Goal: Task Accomplishment & Management: Use online tool/utility

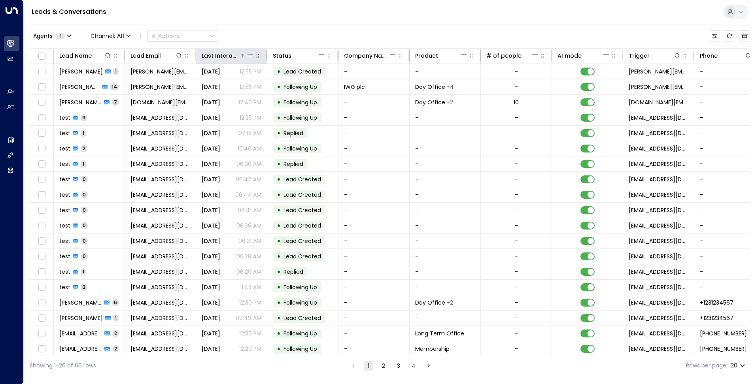
click at [243, 53] on icon at bounding box center [242, 55] width 5 height 5
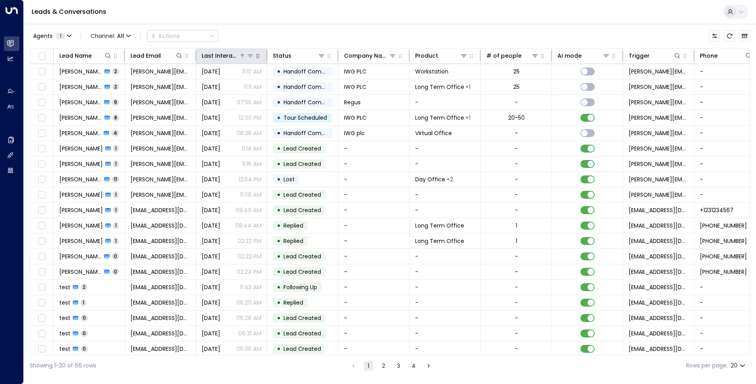
click at [241, 55] on icon at bounding box center [242, 55] width 5 height 5
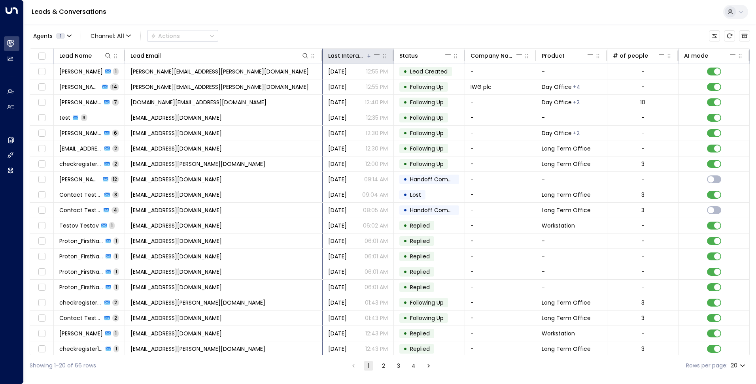
drag, startPoint x: 195, startPoint y: 53, endPoint x: 339, endPoint y: 61, distance: 143.4
click at [339, 61] on tr "Lead Name Lead Email Last Interacted Status Company Name Product # of people AI…" at bounding box center [532, 56] width 1005 height 15
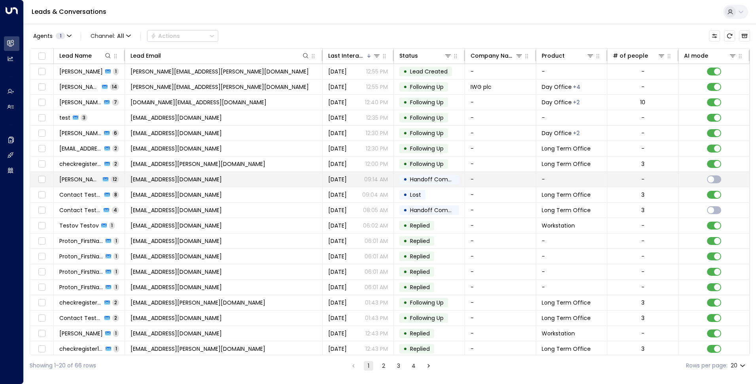
click at [153, 180] on span "[EMAIL_ADDRESS][DOMAIN_NAME]" at bounding box center [176, 180] width 91 height 8
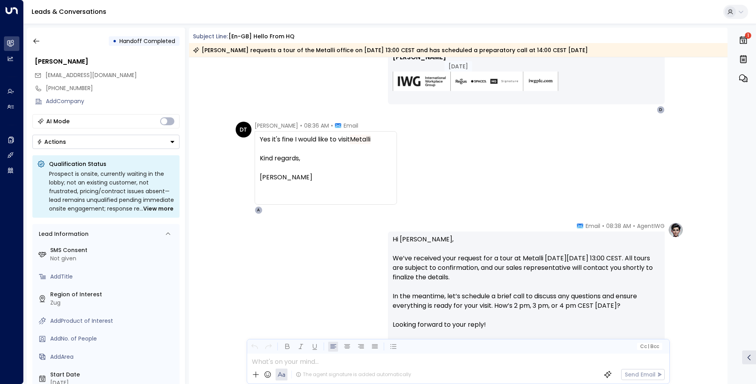
scroll to position [356, 0]
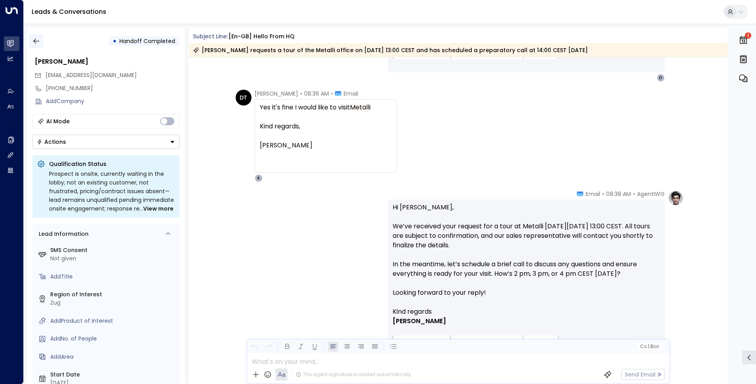
click at [37, 42] on icon "button" at bounding box center [36, 41] width 8 height 8
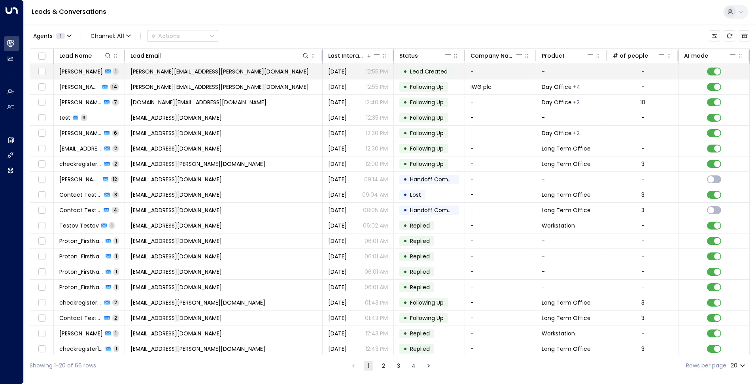
click at [168, 70] on span "[PERSON_NAME][EMAIL_ADDRESS][PERSON_NAME][DOMAIN_NAME]" at bounding box center [220, 72] width 178 height 8
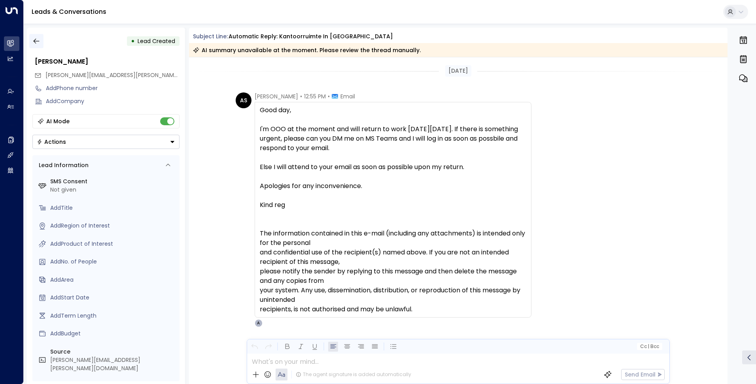
click at [33, 39] on icon "button" at bounding box center [36, 41] width 8 height 8
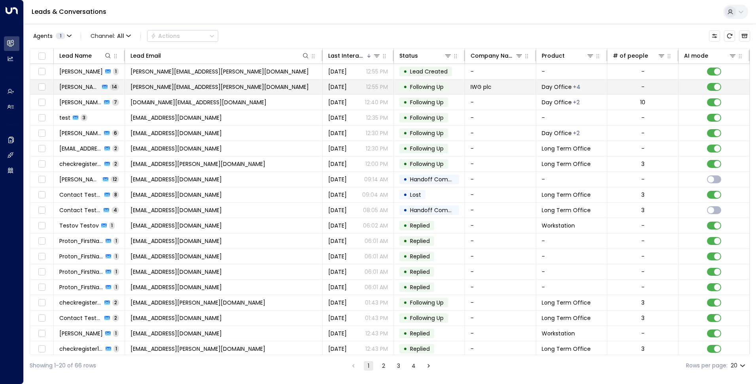
click at [155, 89] on span "[PERSON_NAME][EMAIL_ADDRESS][PERSON_NAME][DOMAIN_NAME]" at bounding box center [220, 87] width 178 height 8
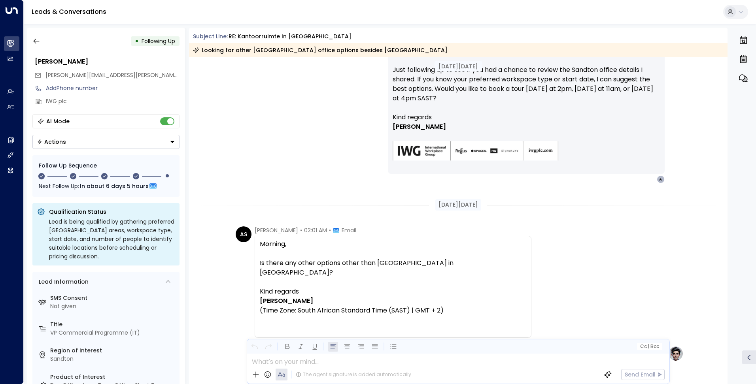
scroll to position [1888, 0]
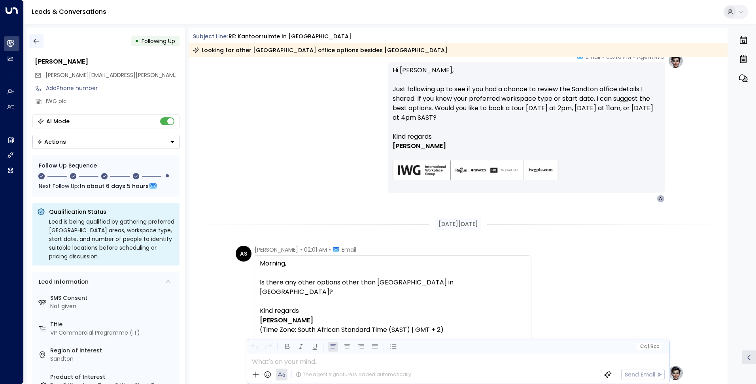
click at [36, 37] on icon "button" at bounding box center [36, 41] width 8 height 8
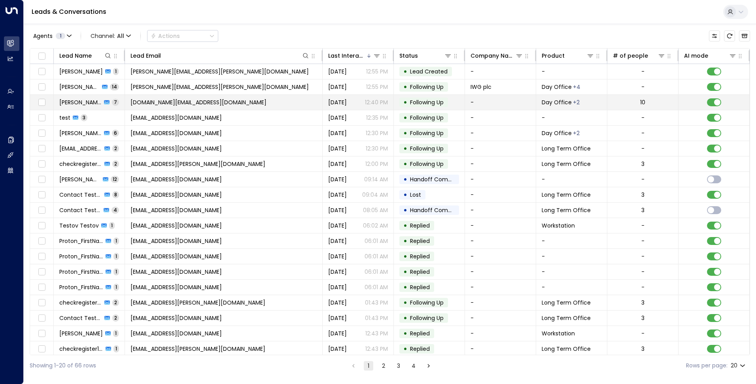
click at [165, 102] on span "[DOMAIN_NAME][EMAIL_ADDRESS][DOMAIN_NAME]" at bounding box center [199, 102] width 136 height 8
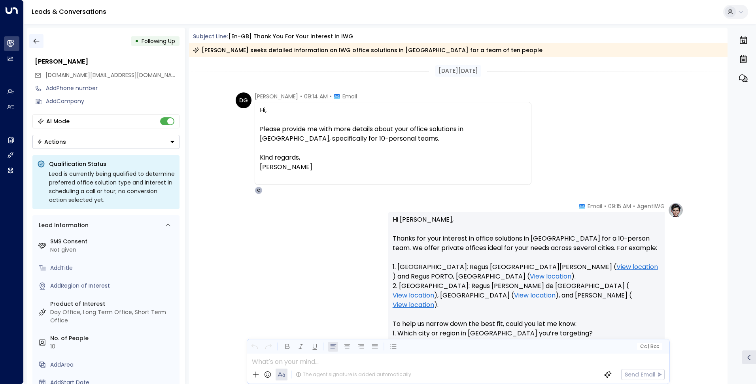
click at [39, 42] on icon "button" at bounding box center [36, 41] width 8 height 8
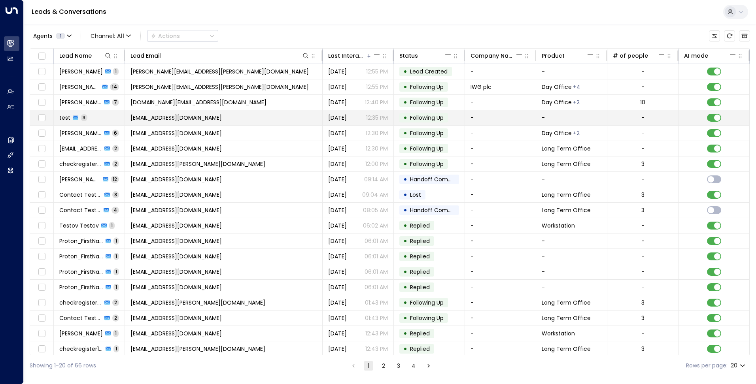
click at [179, 120] on span "[EMAIL_ADDRESS][DOMAIN_NAME]" at bounding box center [176, 118] width 91 height 8
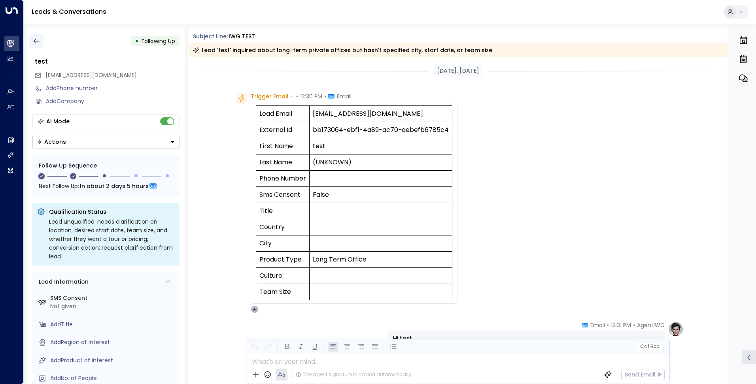
click at [33, 40] on icon "button" at bounding box center [36, 41] width 8 height 8
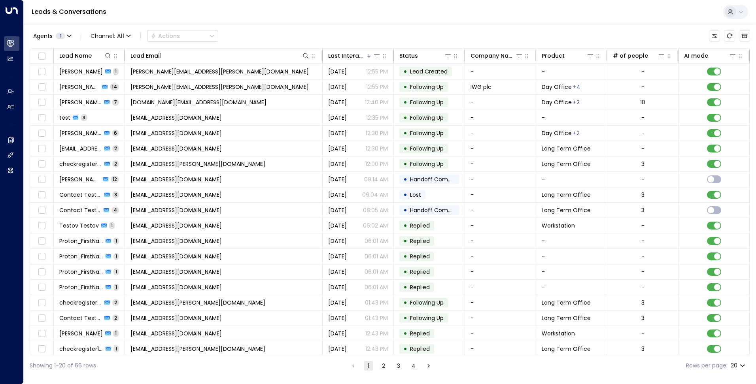
click at [734, 10] on div at bounding box center [730, 11] width 11 height 11
click at [227, 15] on div at bounding box center [378, 192] width 756 height 384
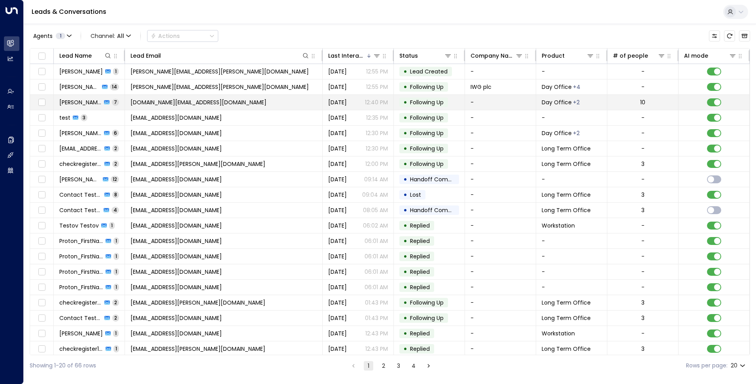
click at [173, 102] on span "[DOMAIN_NAME][EMAIL_ADDRESS][DOMAIN_NAME]" at bounding box center [199, 102] width 136 height 8
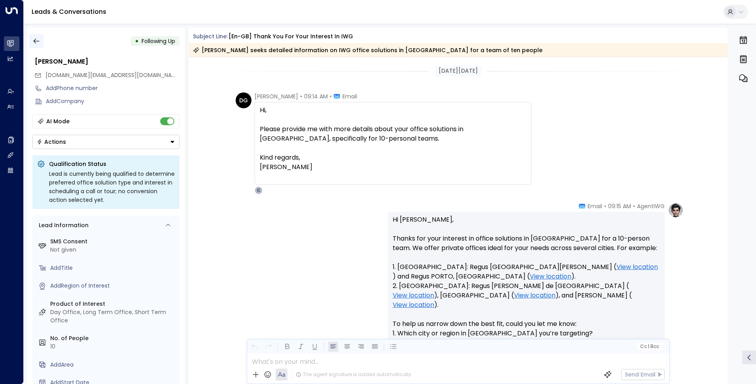
click at [36, 38] on icon "button" at bounding box center [36, 41] width 8 height 8
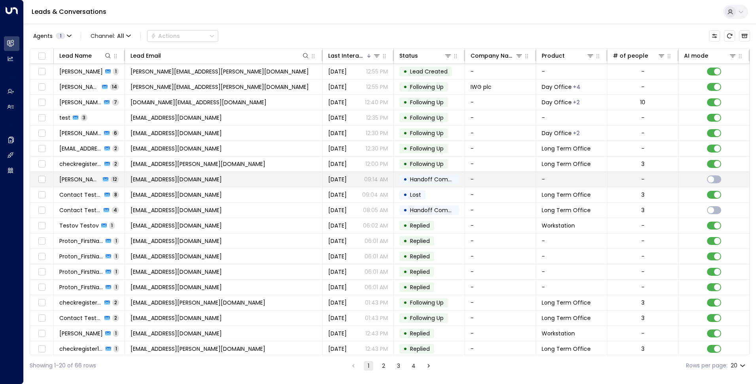
click at [160, 178] on span "[EMAIL_ADDRESS][DOMAIN_NAME]" at bounding box center [176, 180] width 91 height 8
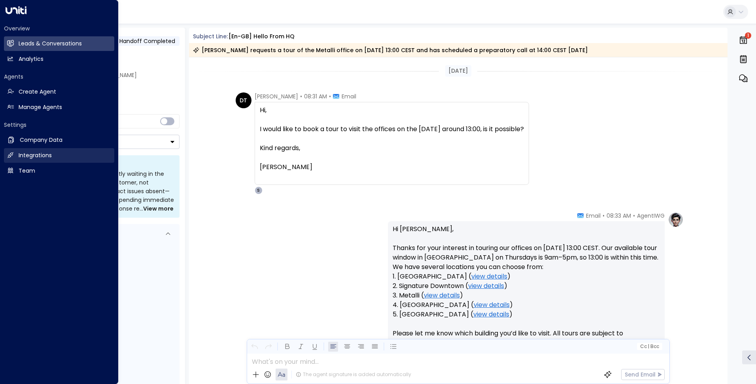
click at [59, 156] on link "Integrations Integrations" at bounding box center [59, 155] width 110 height 15
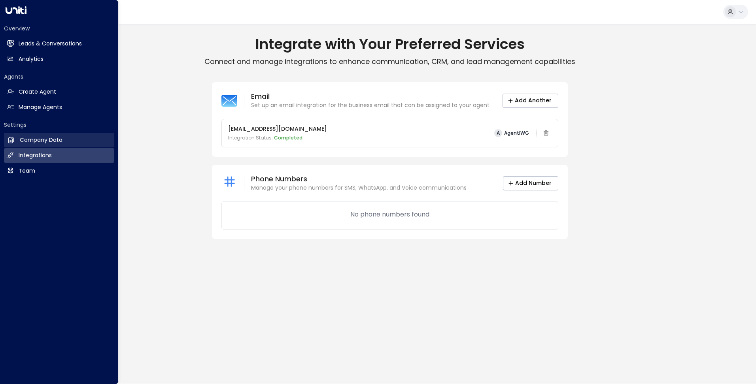
click at [59, 142] on h2 "Company Data" at bounding box center [41, 140] width 43 height 8
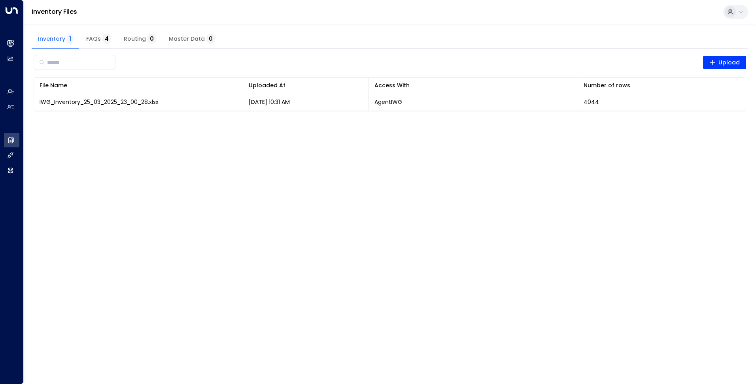
click at [100, 42] on span "FAQs 4" at bounding box center [98, 39] width 25 height 7
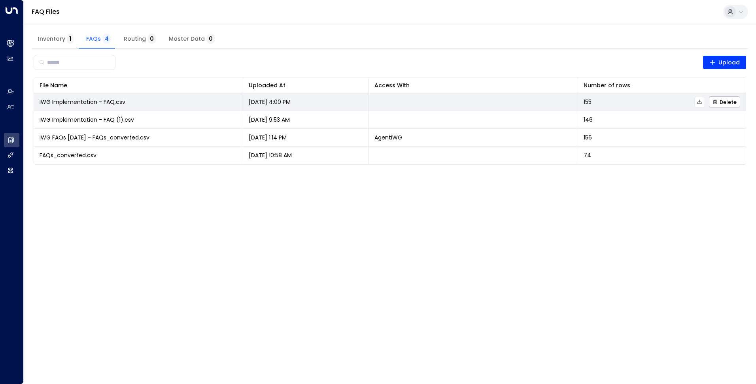
click at [95, 102] on span "IWG Implementation - FAQ.csv" at bounding box center [83, 102] width 86 height 8
click at [702, 102] on icon at bounding box center [700, 102] width 6 height 6
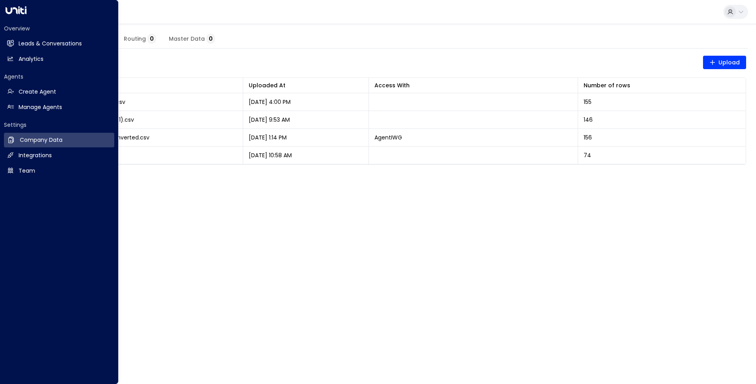
click at [225, 175] on html "Overview Leads & Conversations Leads & Conversations Analytics Analytics Agents…" at bounding box center [378, 87] width 756 height 175
click at [83, 158] on link "Integrations Integrations" at bounding box center [59, 155] width 110 height 15
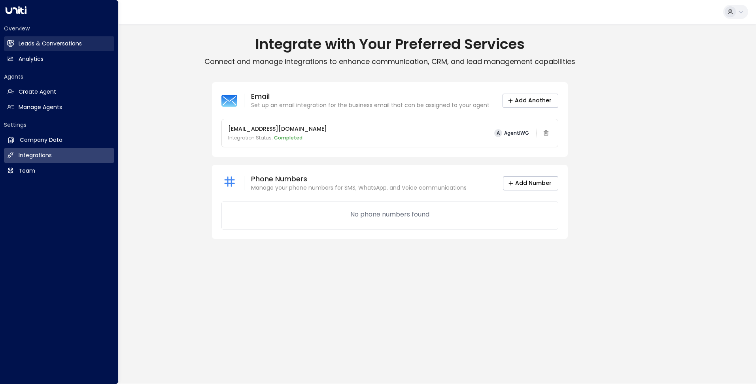
click at [47, 44] on h2 "Leads & Conversations" at bounding box center [50, 44] width 63 height 8
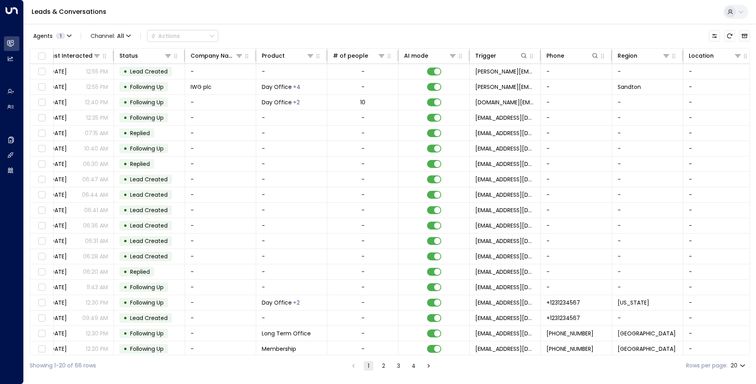
scroll to position [0, 288]
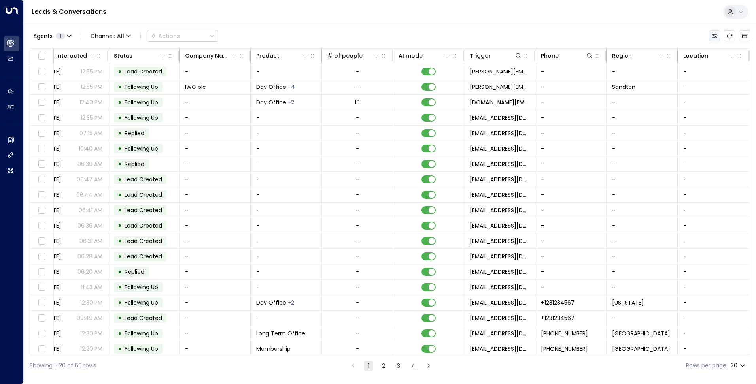
click at [716, 36] on icon "Customize" at bounding box center [714, 36] width 5 height 4
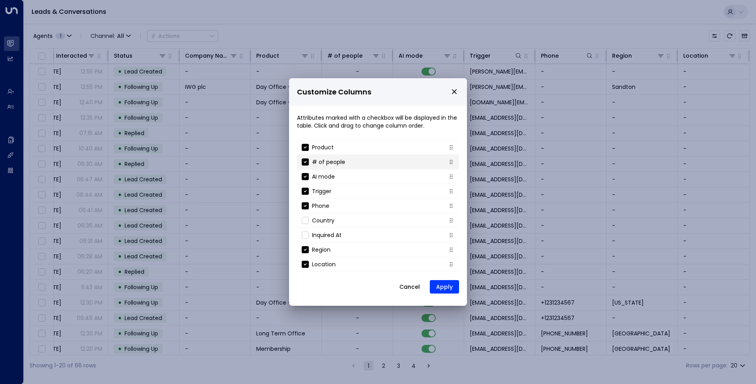
scroll to position [0, 0]
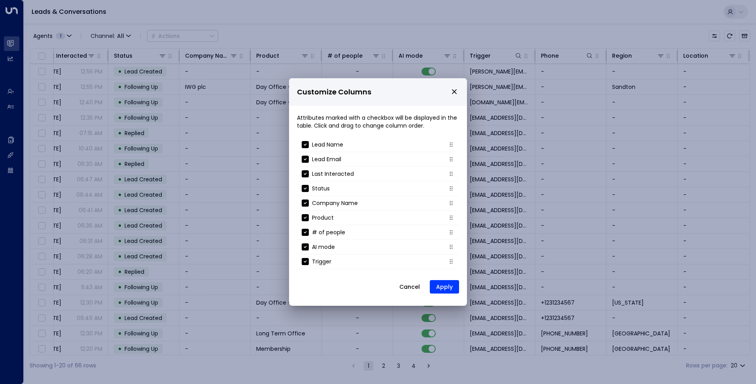
click at [451, 92] on icon "close" at bounding box center [454, 91] width 7 height 7
